Goal: Information Seeking & Learning: Learn about a topic

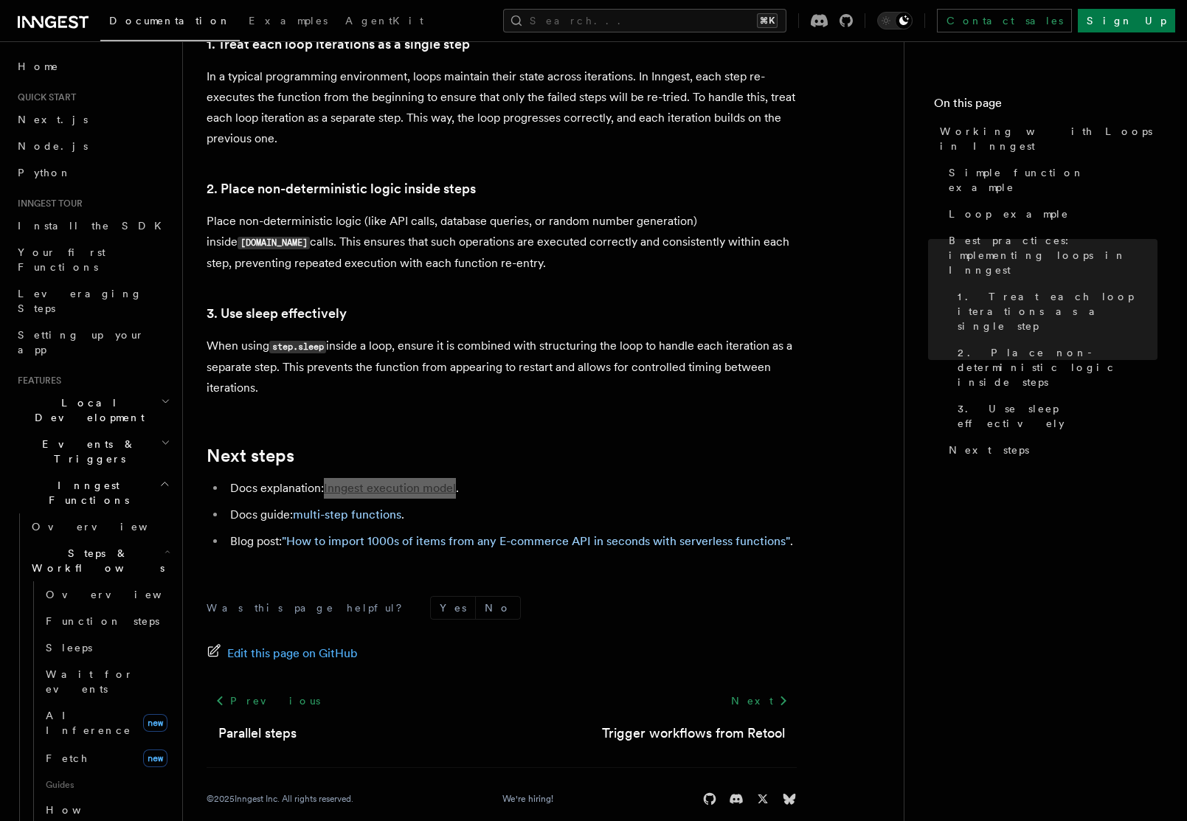
scroll to position [224, 0]
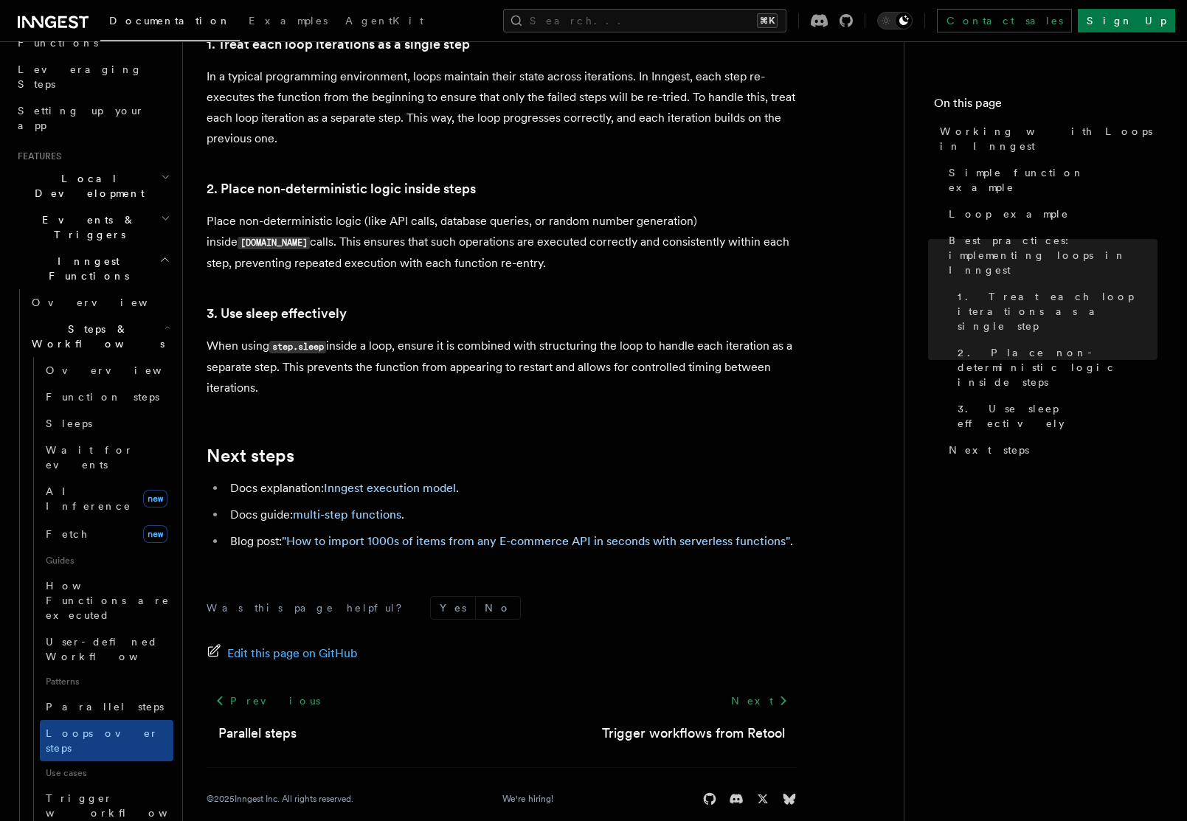
click at [546, 446] on h2 "Next steps" at bounding box center [502, 456] width 590 height 21
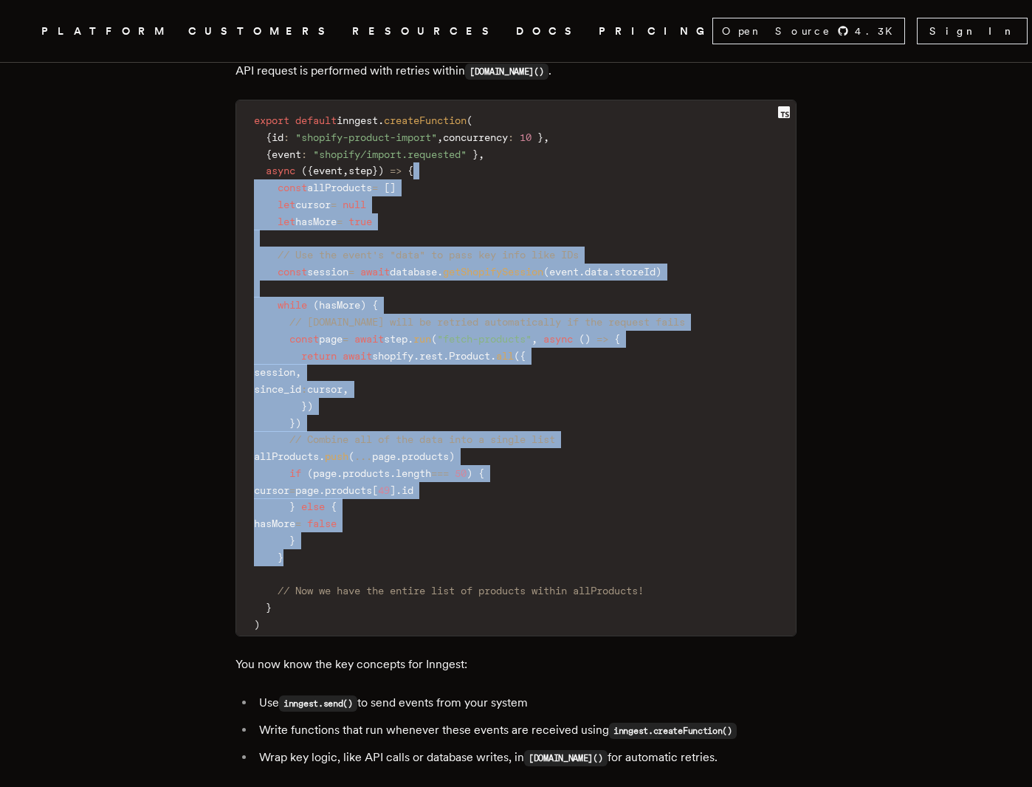
click at [882, 195] on article "How to import 1000s of items from any E-commerce API in seconds with serverless…" at bounding box center [516, 618] width 914 height 5919
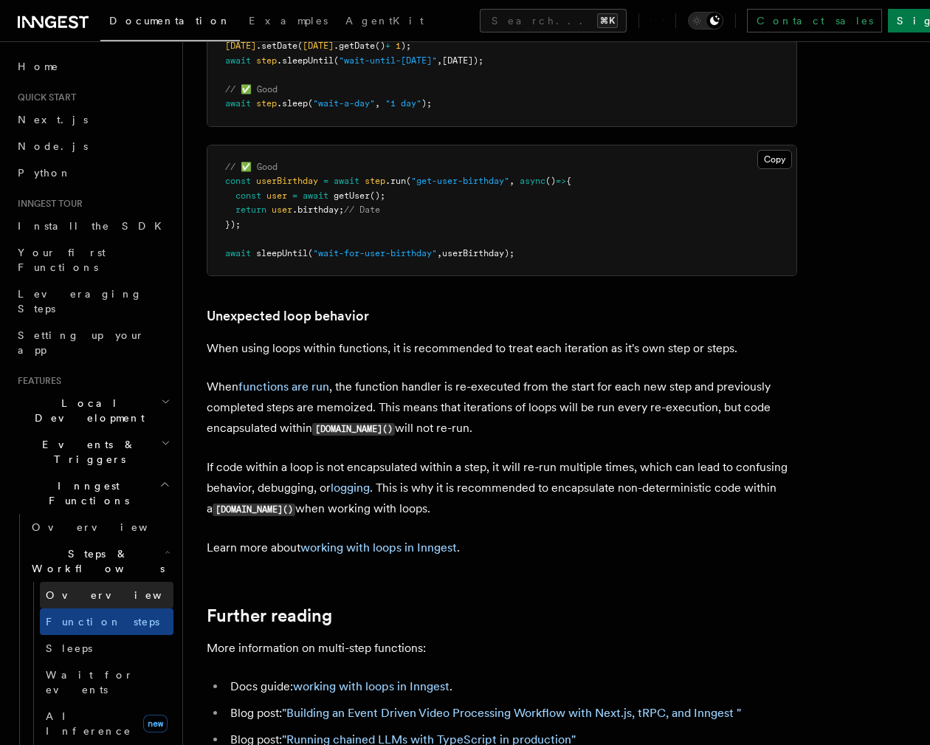
scroll to position [213, 0]
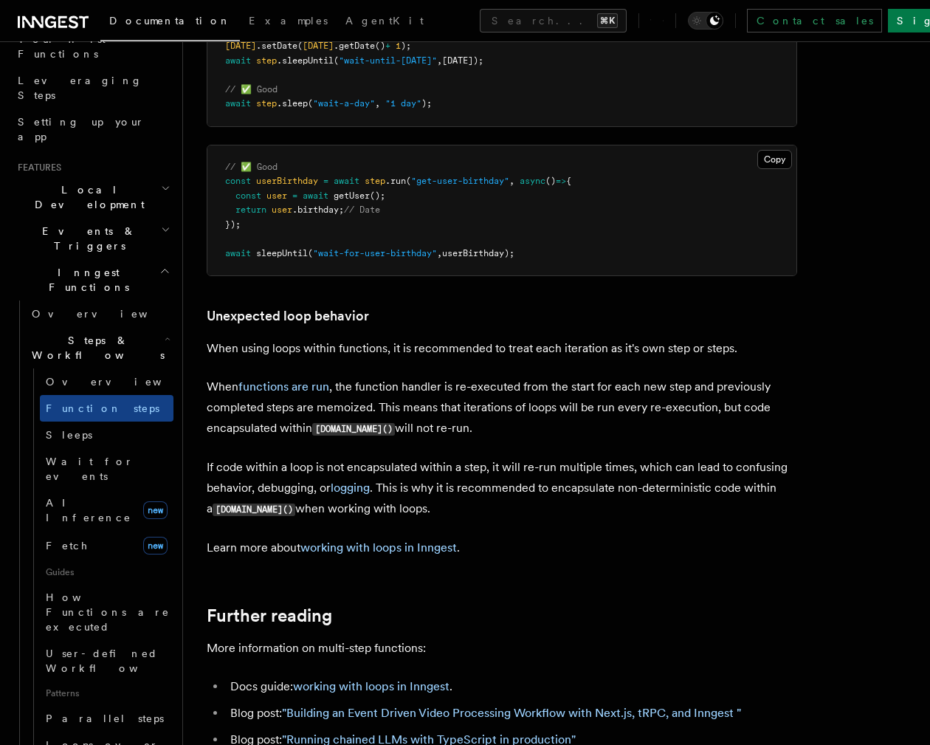
click at [165, 333] on icon "button" at bounding box center [168, 339] width 6 height 12
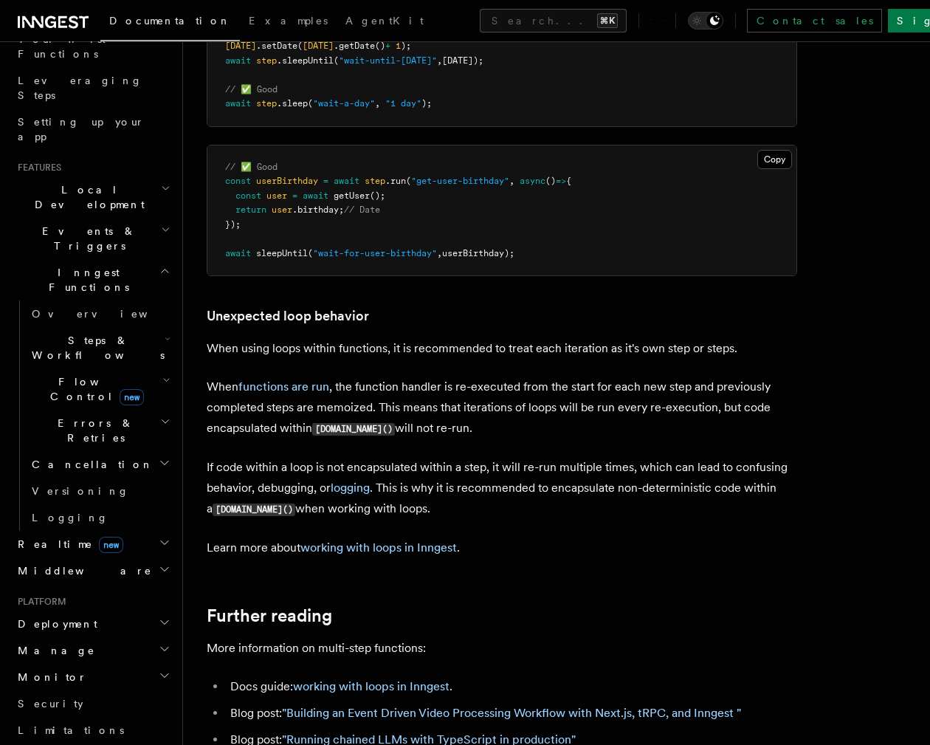
click at [141, 451] on h2 "Cancellation" at bounding box center [100, 464] width 148 height 27
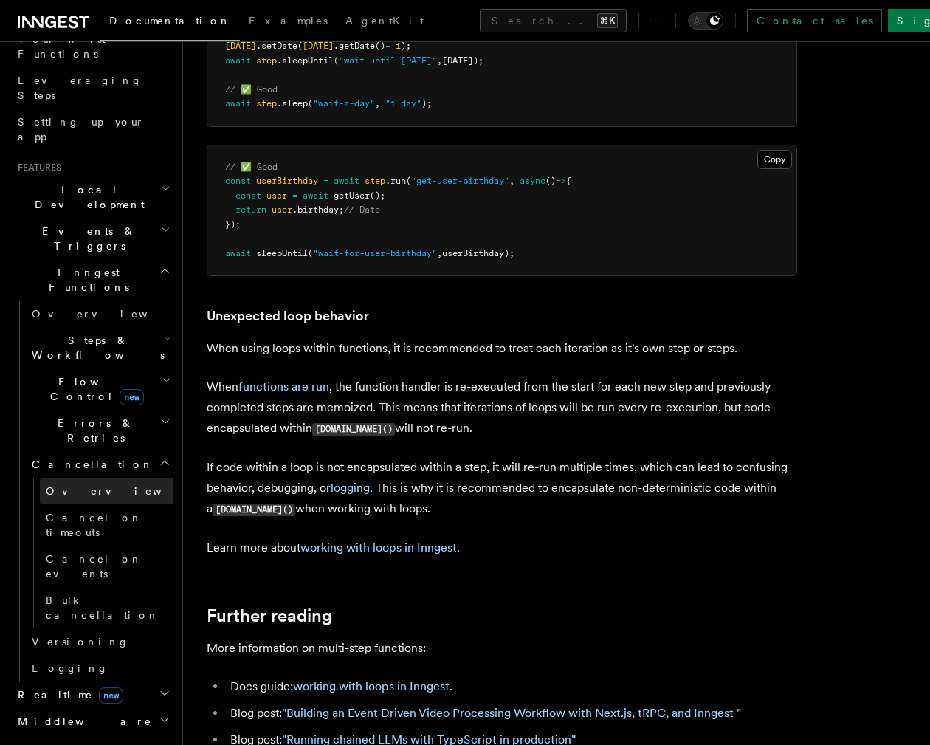
click at [99, 477] on link "Overview" at bounding box center [107, 490] width 134 height 27
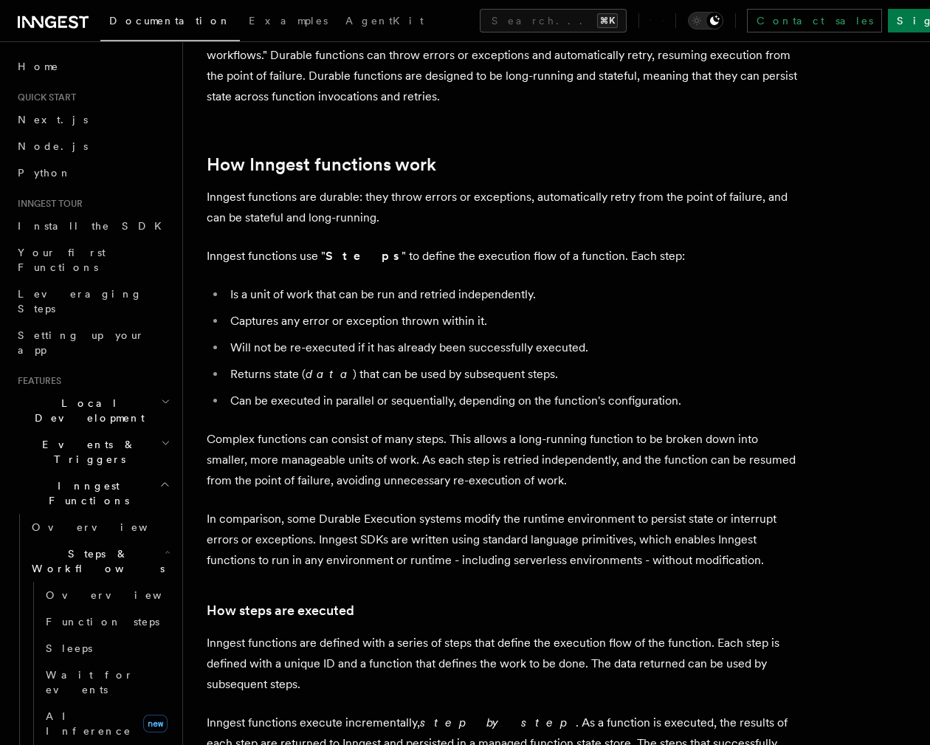
scroll to position [1097, 0]
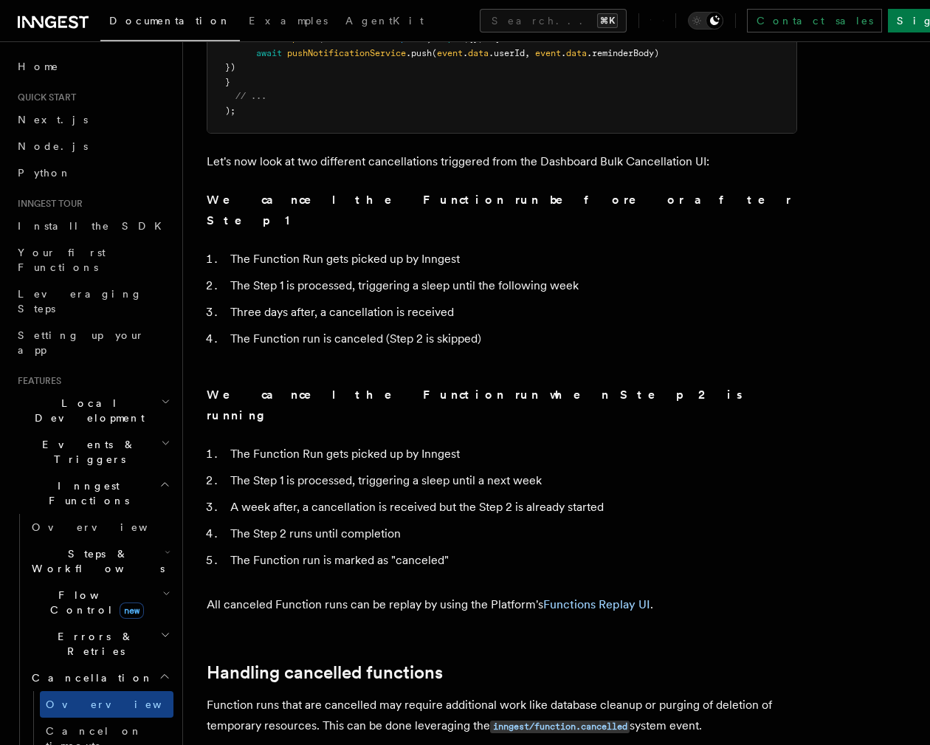
scroll to position [1149, 0]
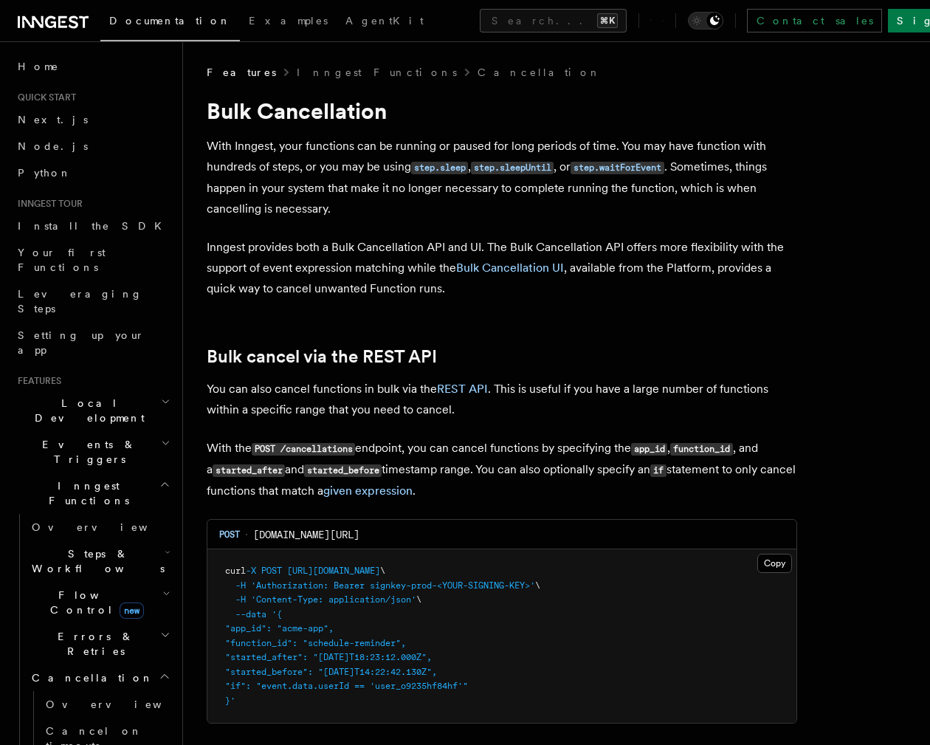
click at [139, 581] on h2 "Flow Control new" at bounding box center [100, 601] width 148 height 41
click at [117, 649] on link "[PERSON_NAME] new" at bounding box center [107, 664] width 134 height 30
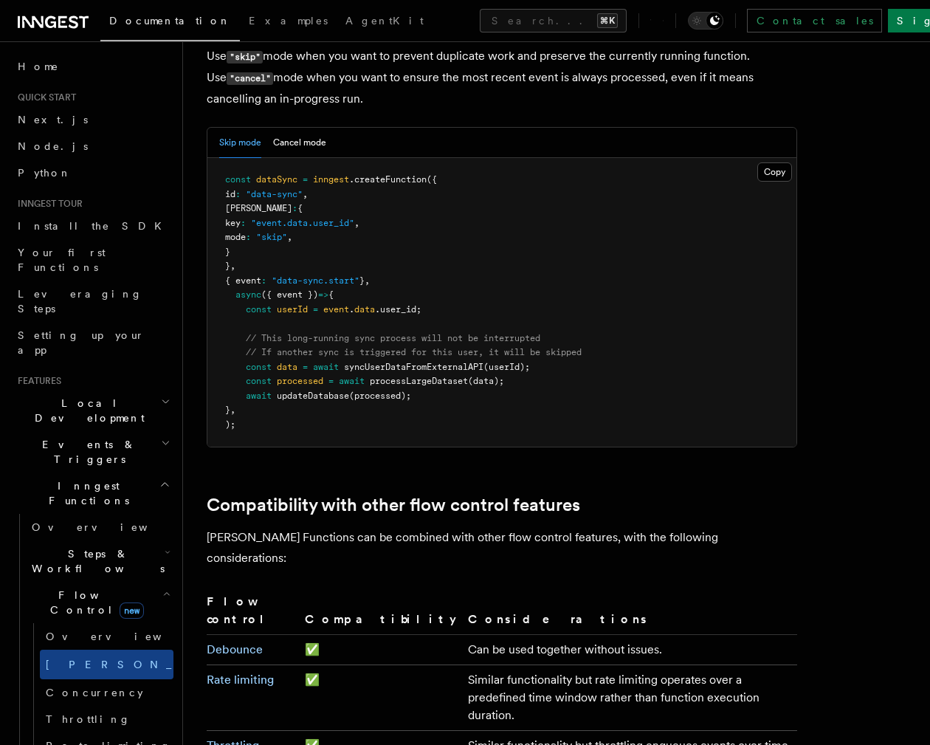
scroll to position [2189, 0]
